Goal: Check status: Check status

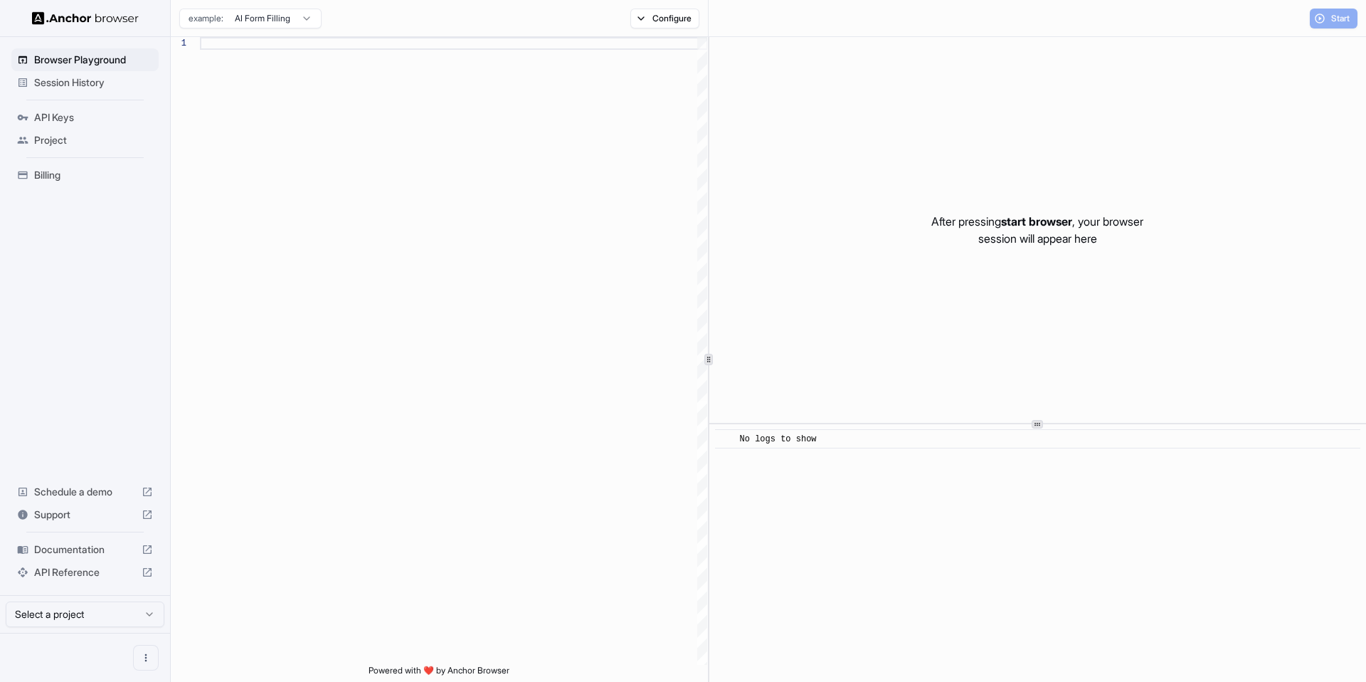
scroll to position [128, 0]
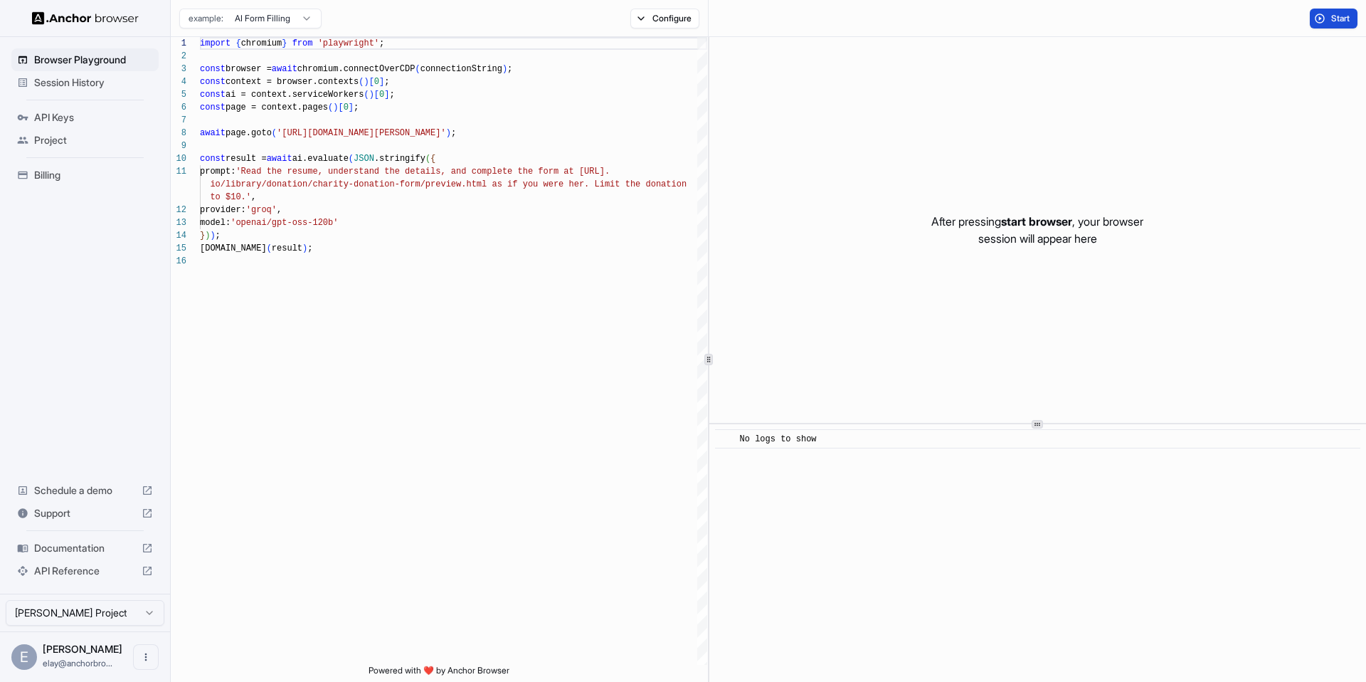
click at [1341, 22] on span "Start" at bounding box center [1341, 18] width 20 height 11
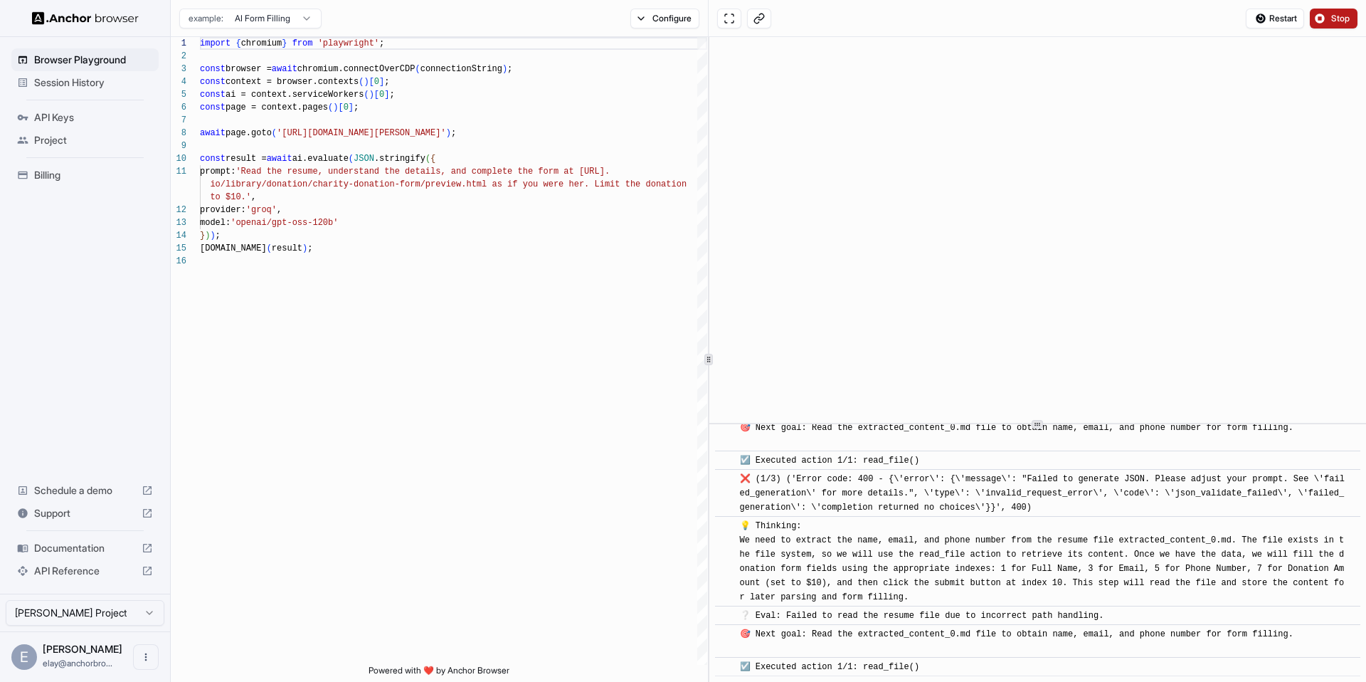
scroll to position [1047, 0]
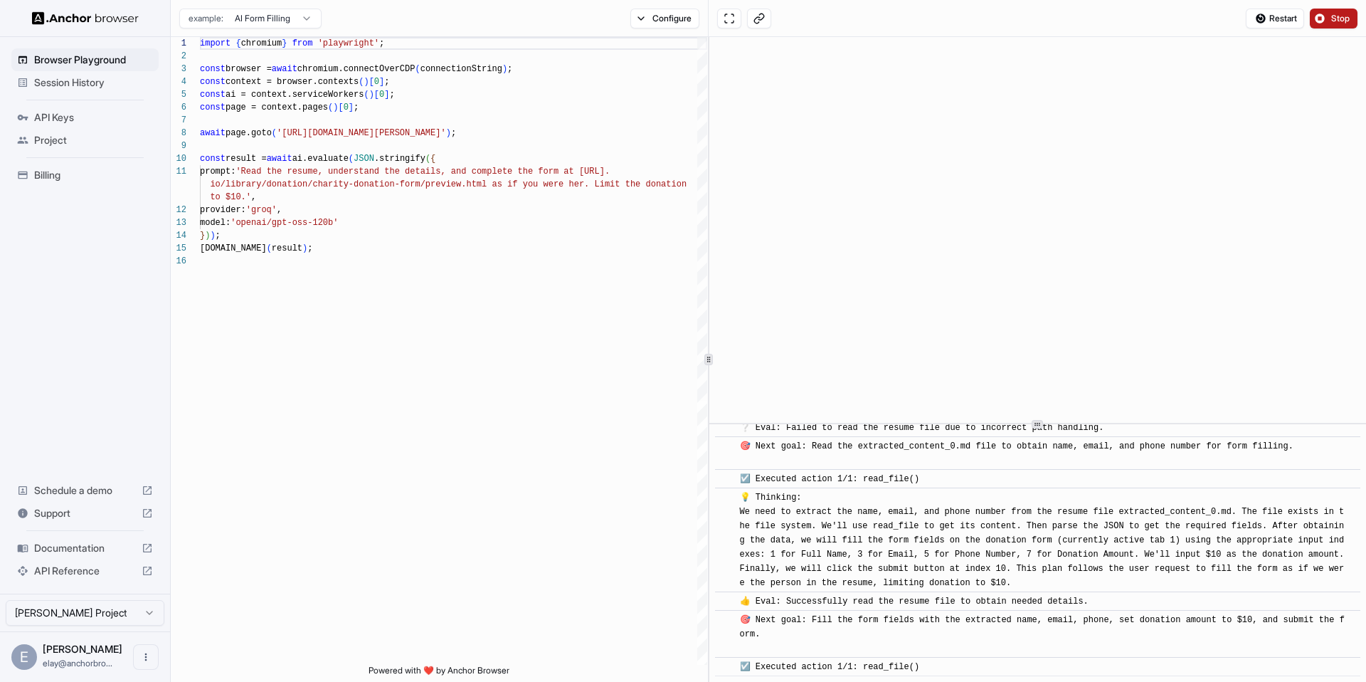
click at [1337, 15] on span "Stop" at bounding box center [1341, 18] width 20 height 11
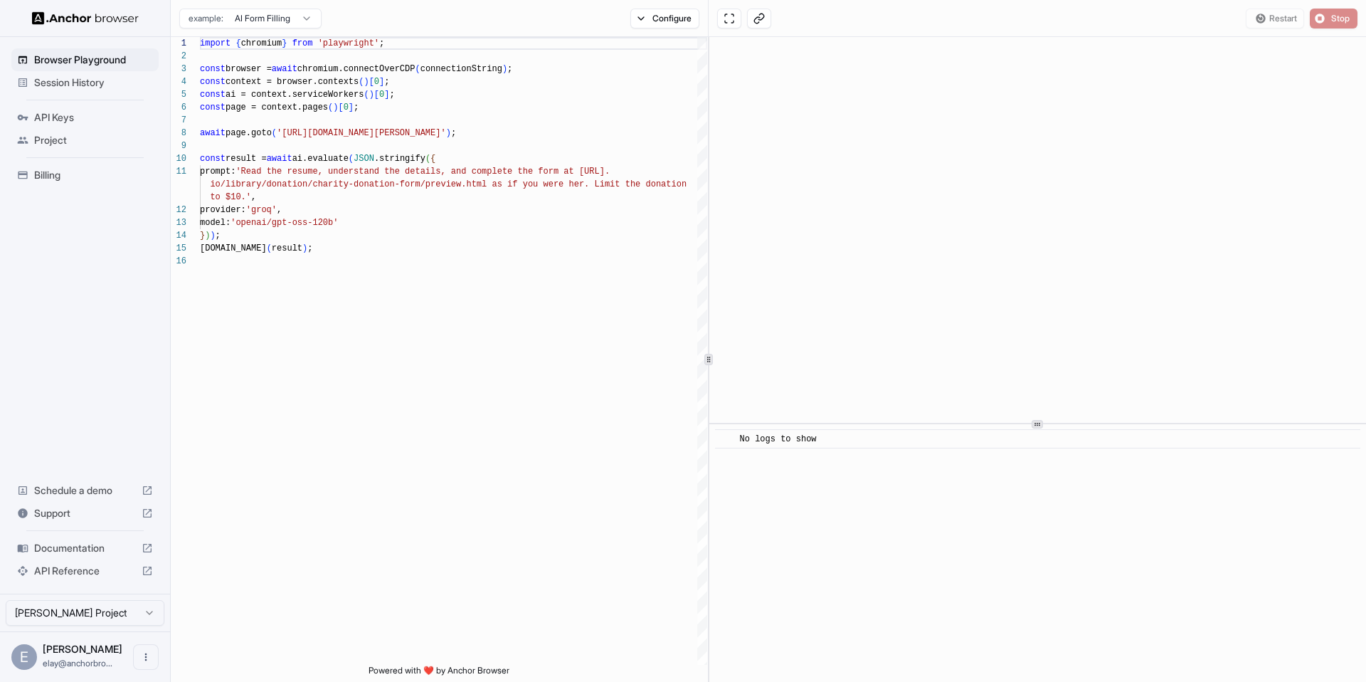
scroll to position [0, 0]
click at [49, 83] on span "Session History" at bounding box center [93, 82] width 119 height 14
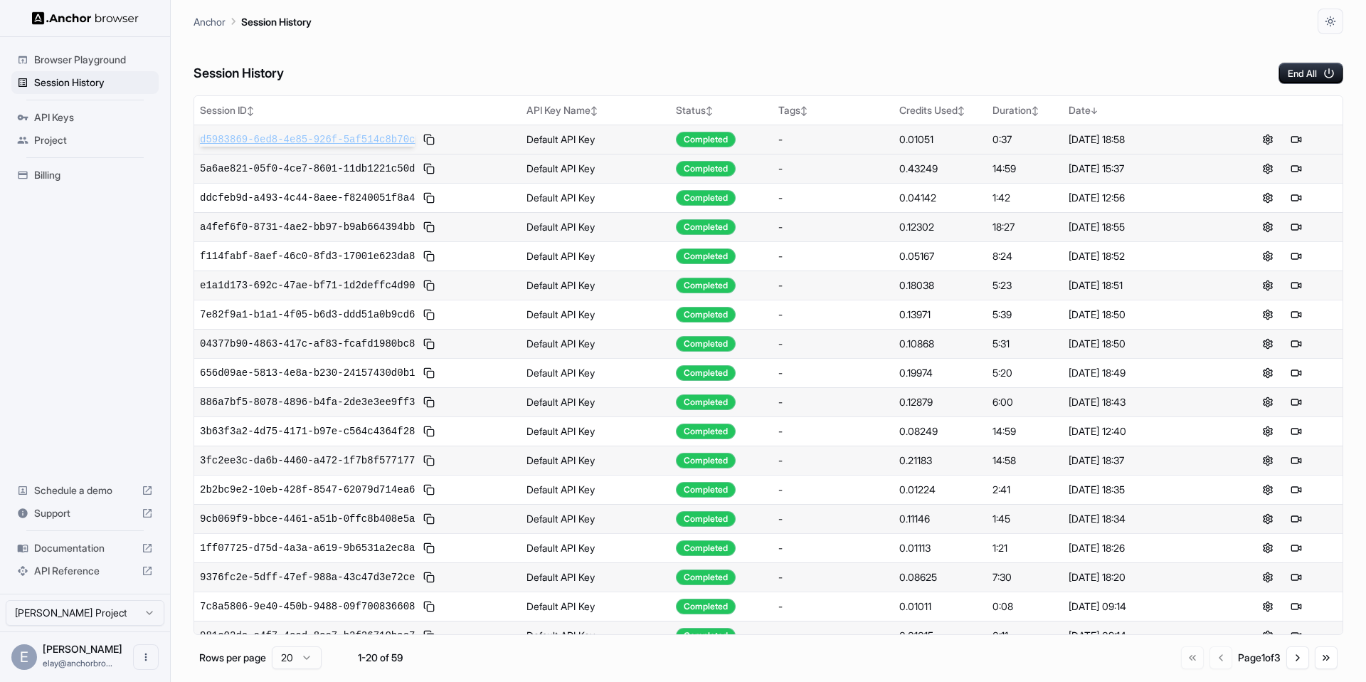
click at [358, 134] on span "d5983869-6ed8-4e85-926f-5af514c8b70c" at bounding box center [307, 139] width 215 height 14
